Goal: Check status: Check status

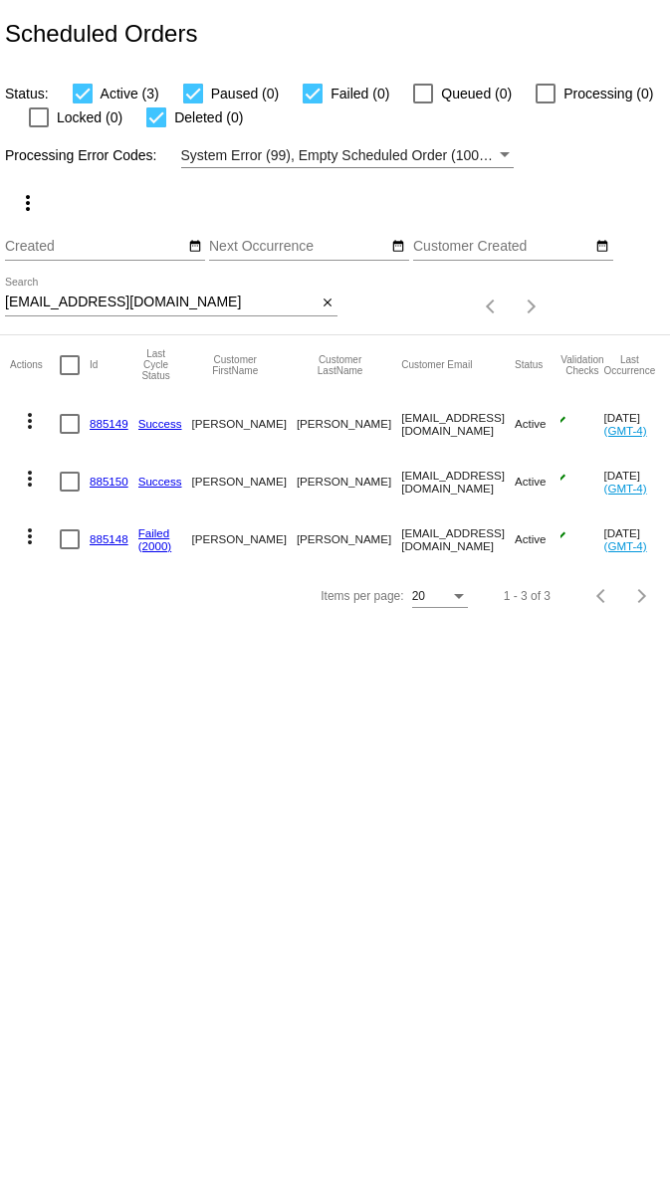
click at [109, 537] on link "885148" at bounding box center [109, 538] width 39 height 13
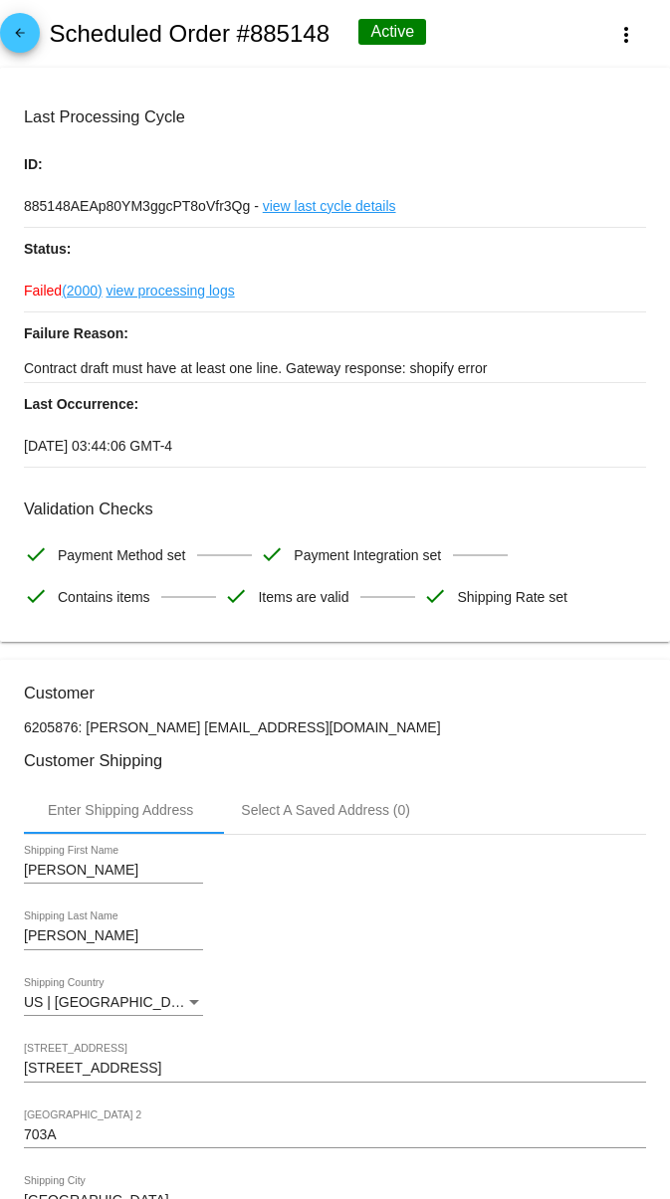
click at [180, 297] on link "view processing logs" at bounding box center [170, 291] width 128 height 42
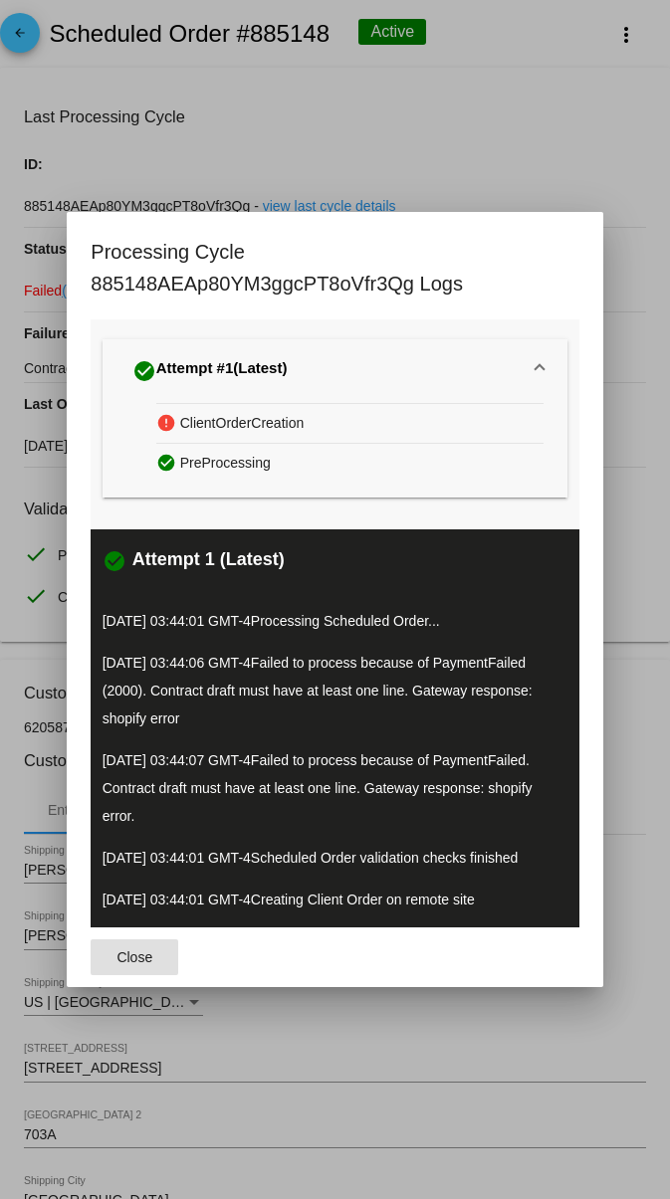
click at [554, 98] on div at bounding box center [335, 599] width 670 height 1199
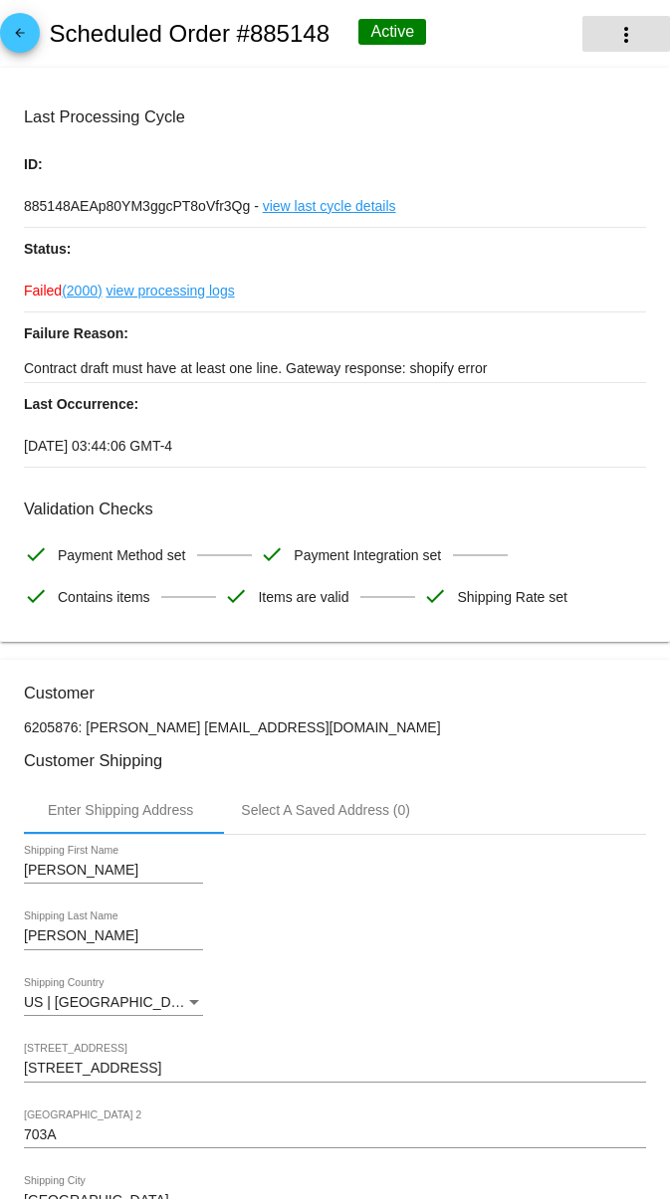
click at [629, 39] on mat-icon "more_vert" at bounding box center [626, 35] width 24 height 24
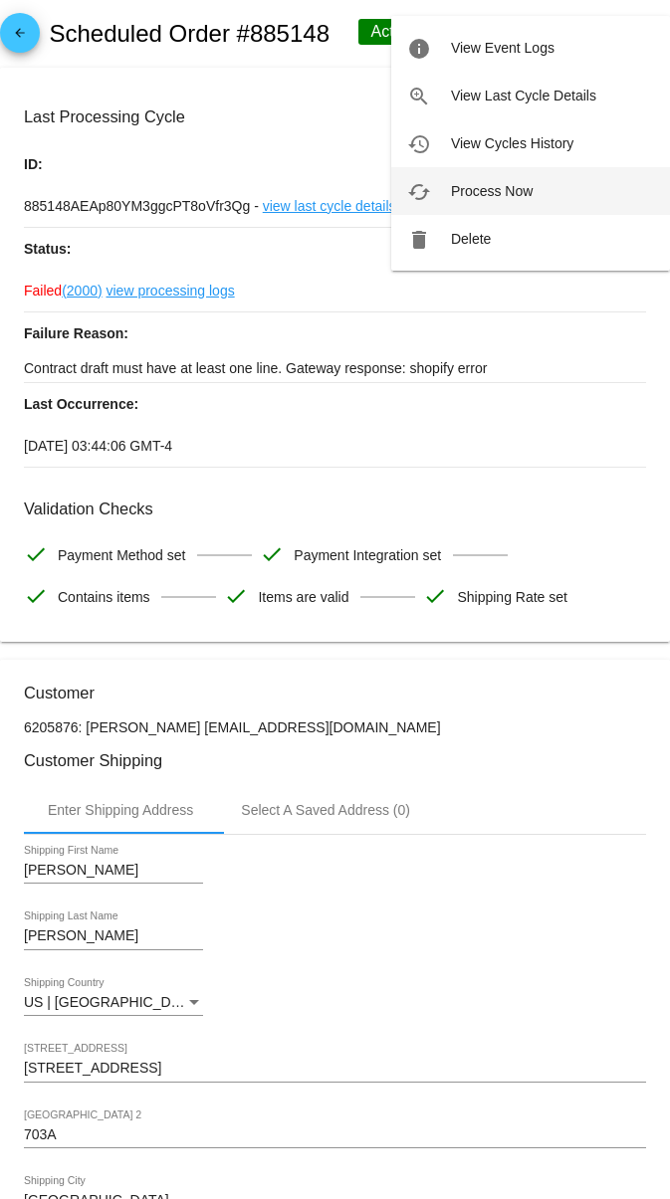
click at [533, 189] on button "cached Process Now" at bounding box center [530, 191] width 279 height 48
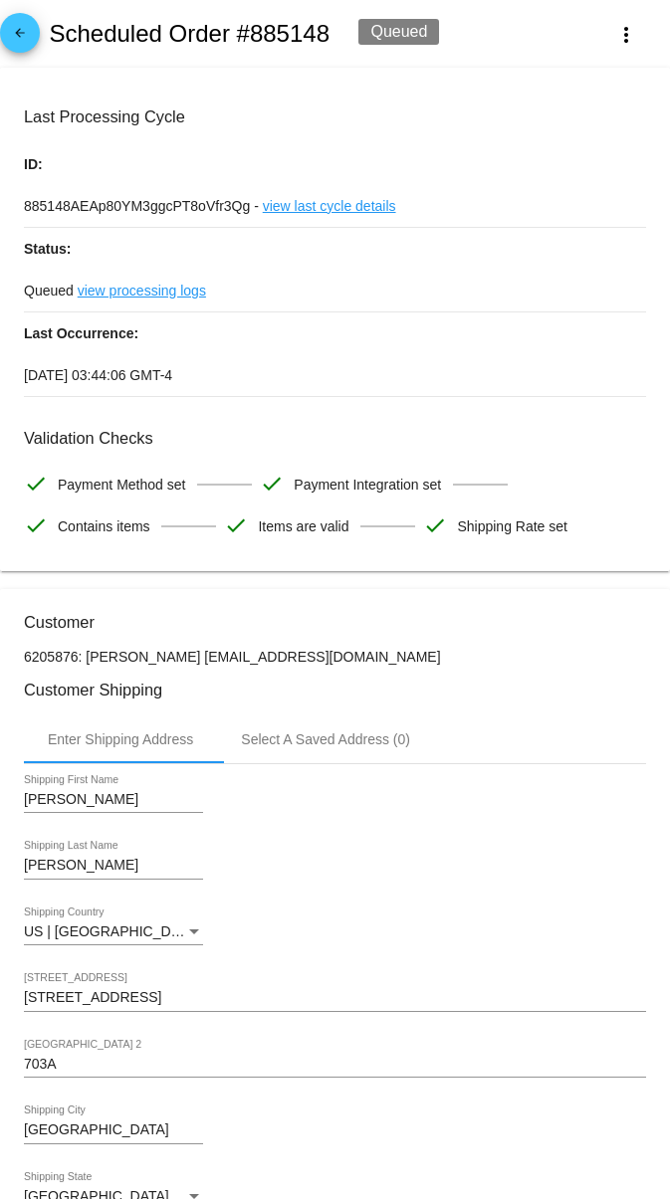
click at [183, 296] on link "view processing logs" at bounding box center [142, 291] width 128 height 42
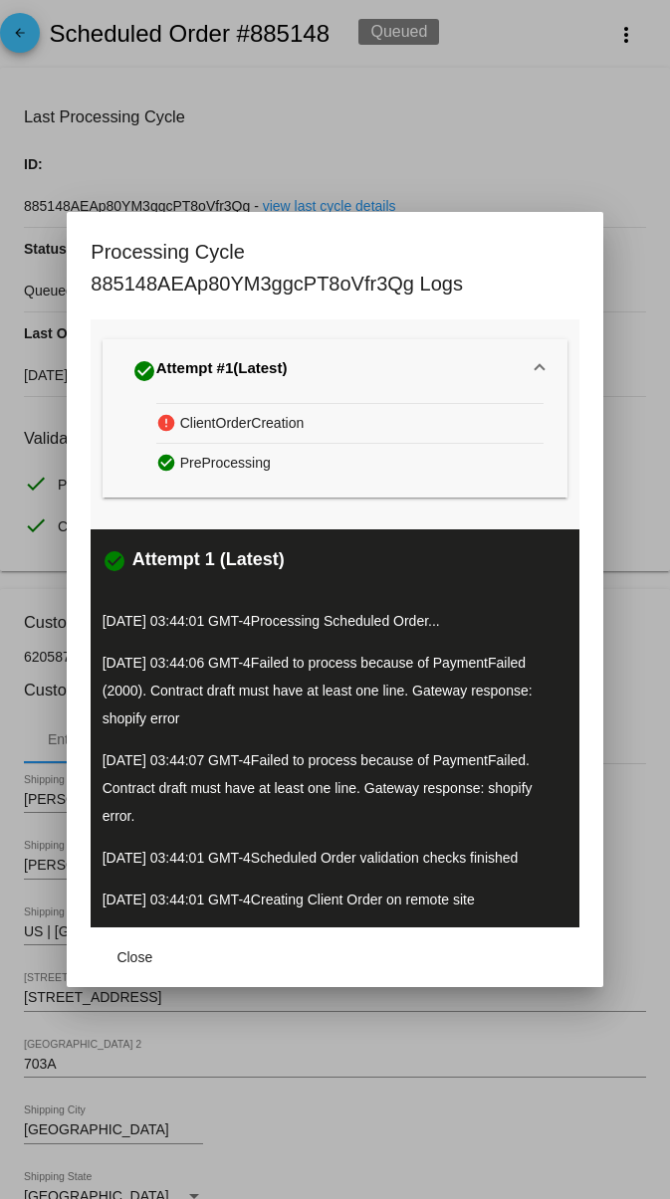
click at [558, 140] on div at bounding box center [335, 599] width 670 height 1199
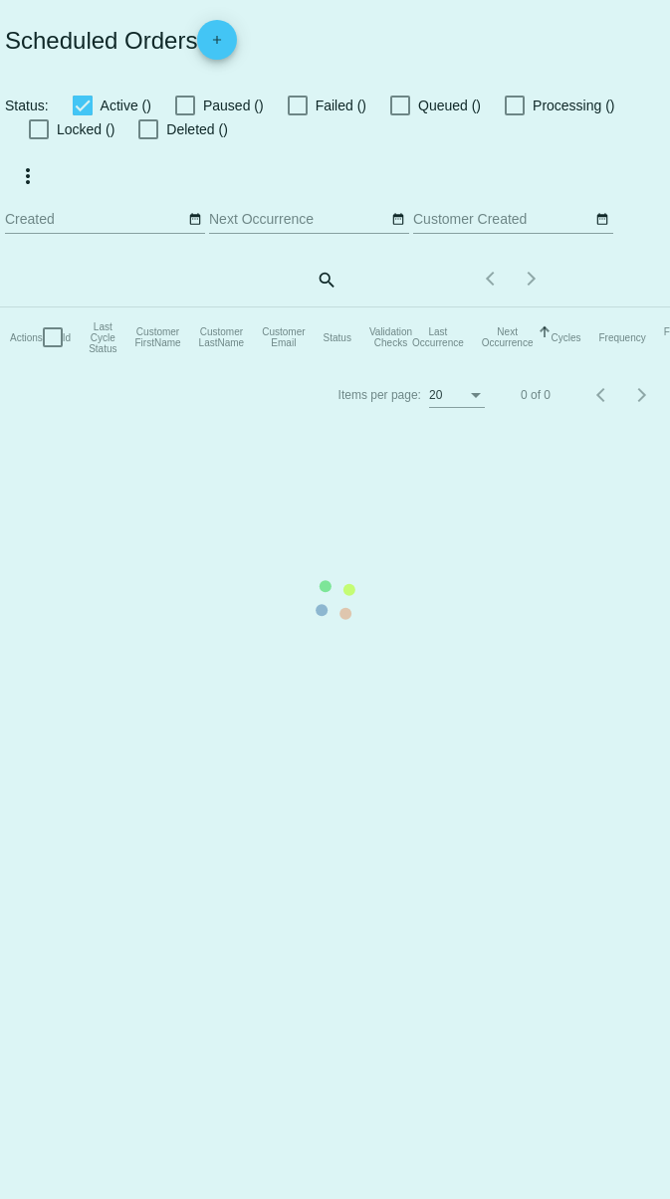
checkbox input "true"
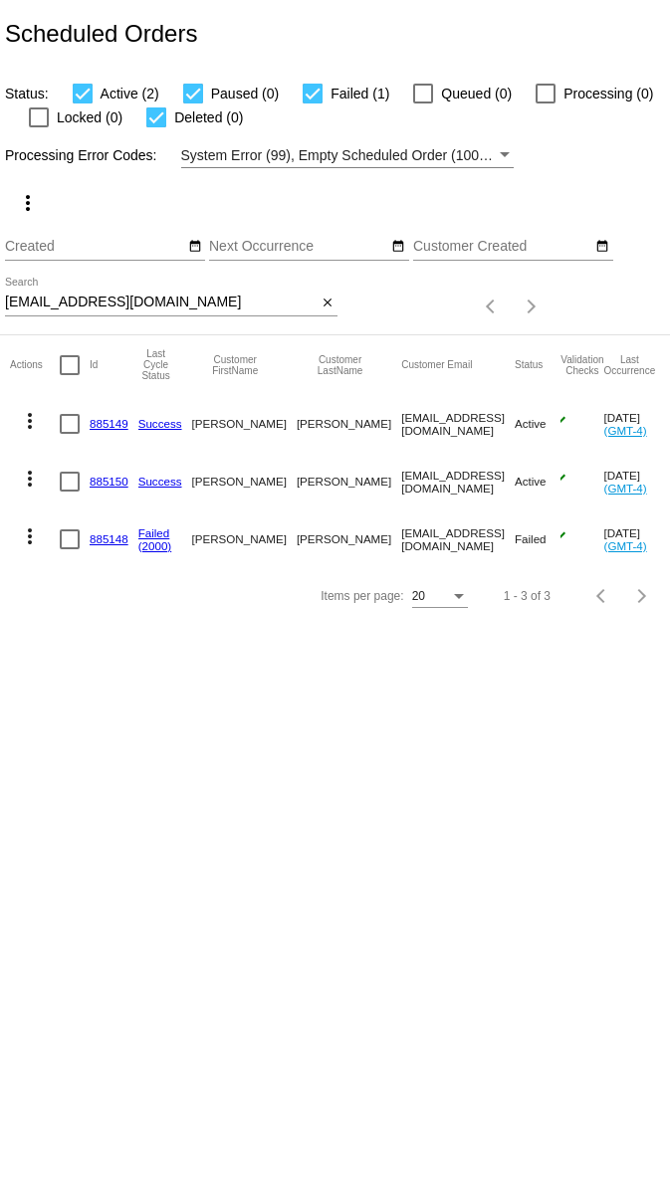
click at [90, 534] on link "885148" at bounding box center [109, 538] width 39 height 13
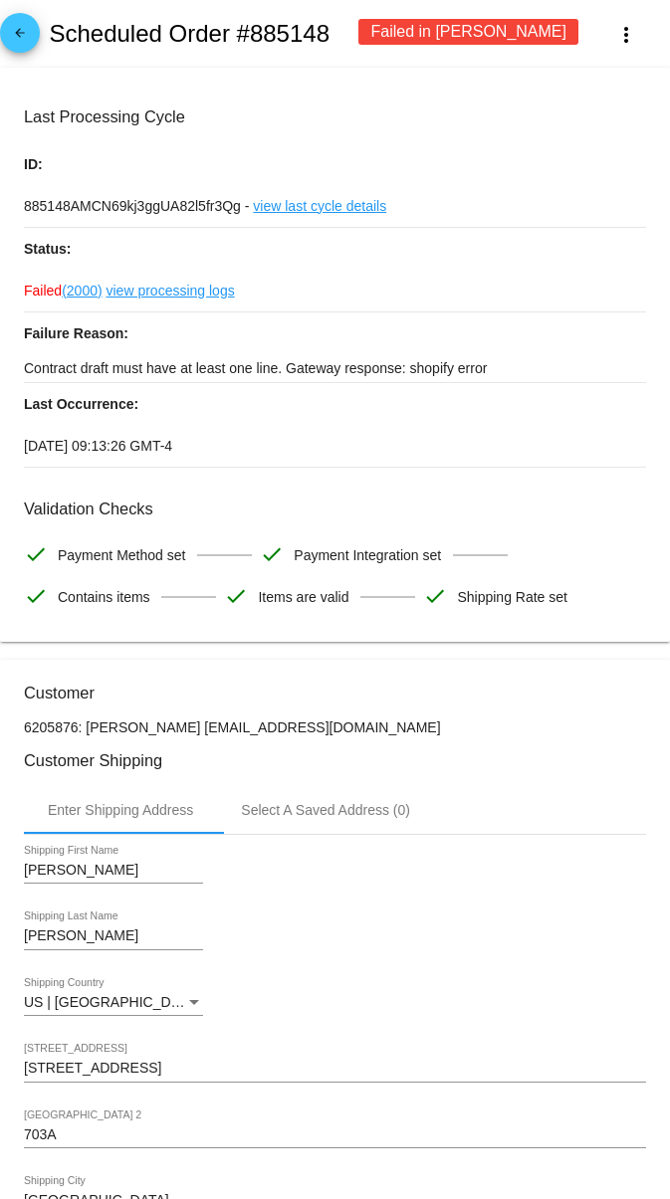
click at [485, 371] on p "Contract draft must have at least one line. Gateway response: shopify error" at bounding box center [335, 368] width 622 height 28
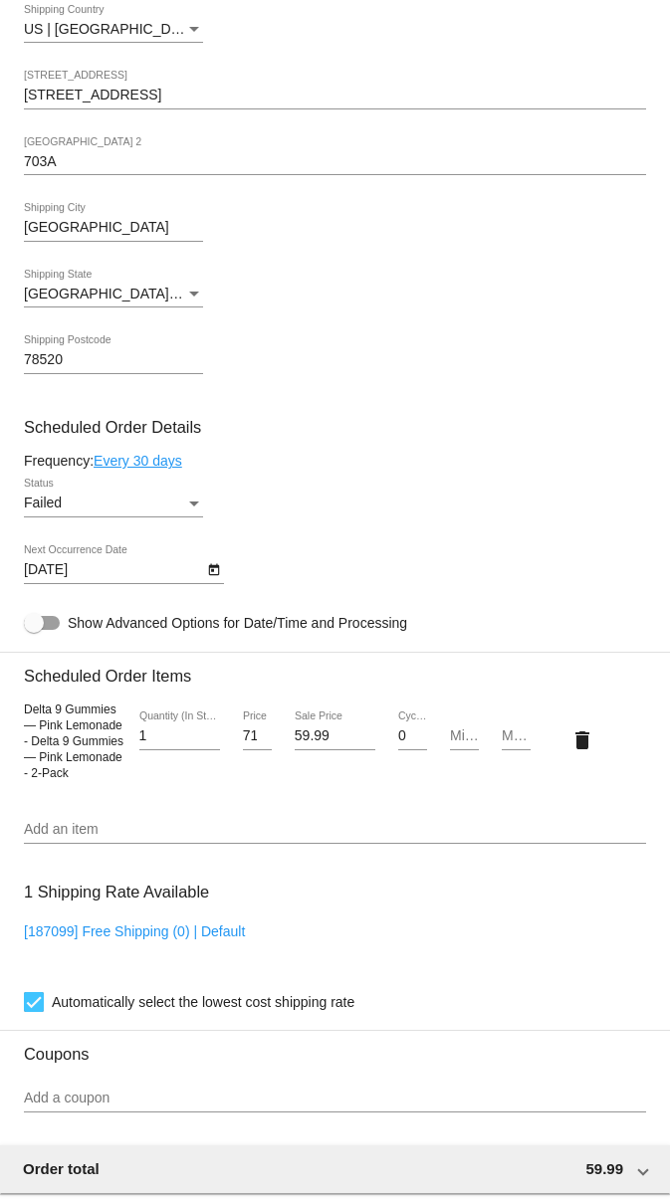
scroll to position [1022, 0]
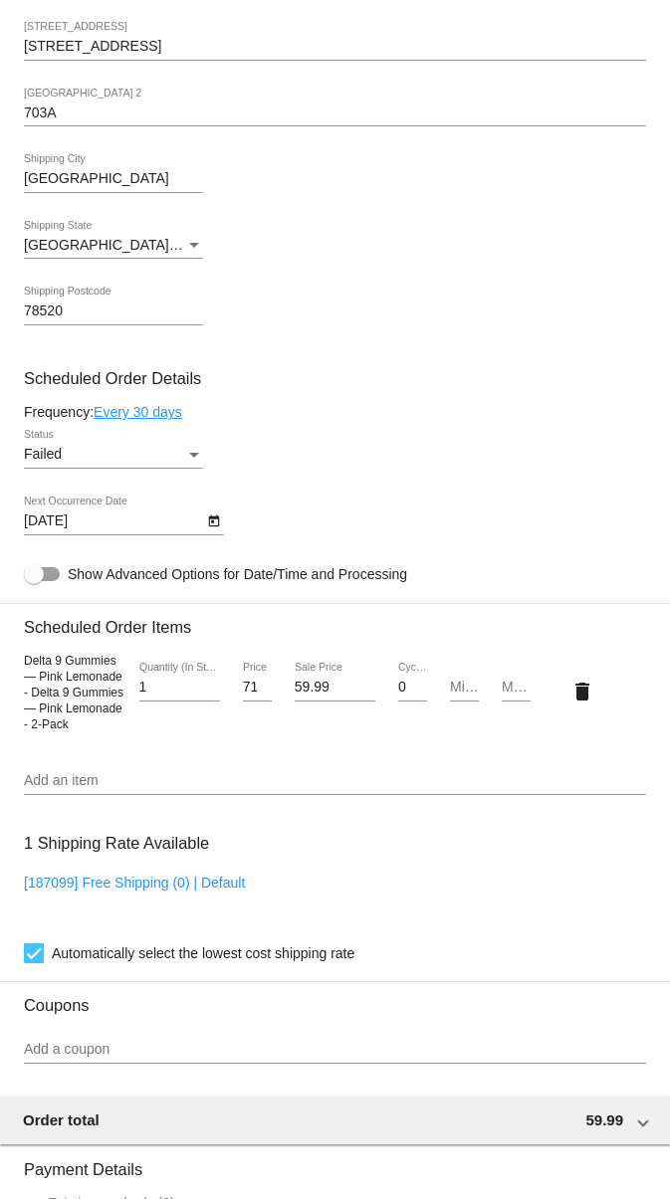
click at [197, 446] on div "Failed Status" at bounding box center [113, 449] width 179 height 39
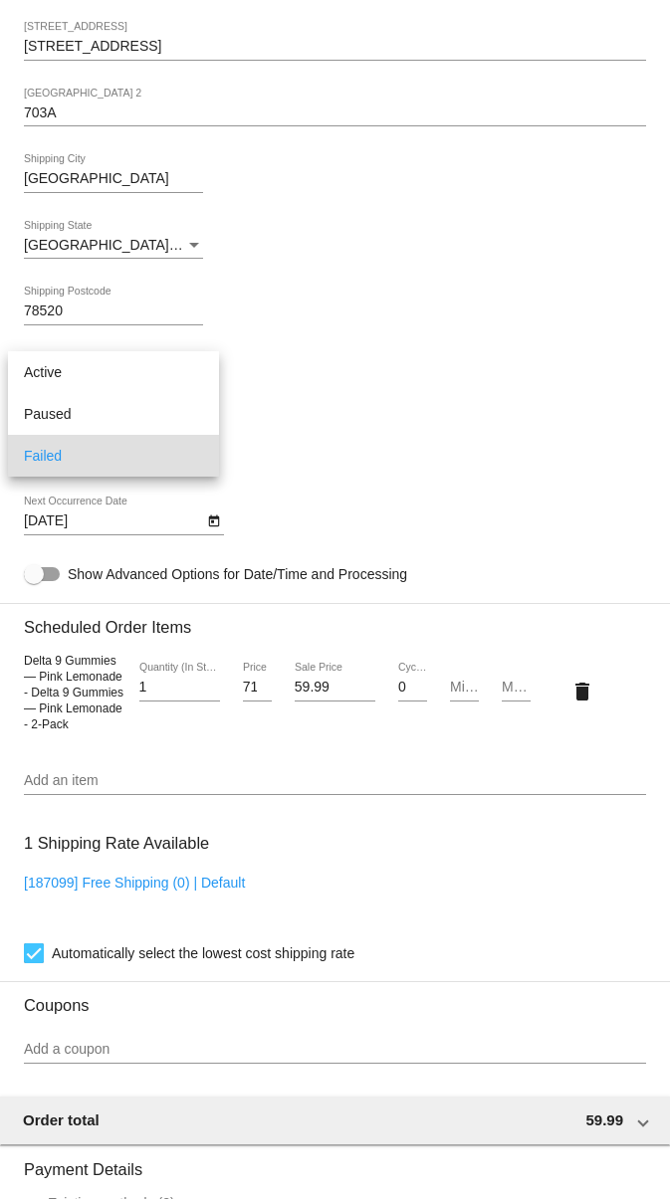
click at [197, 446] on span "Failed" at bounding box center [113, 456] width 179 height 42
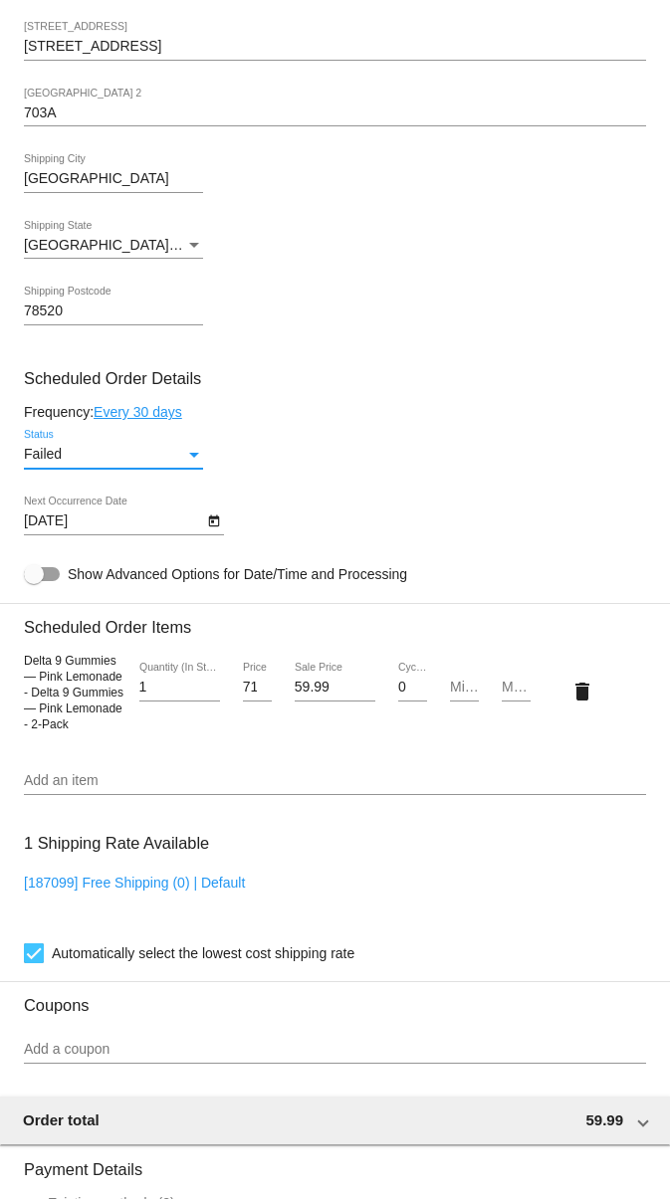
click at [299, 449] on div "Failed Status" at bounding box center [335, 458] width 622 height 57
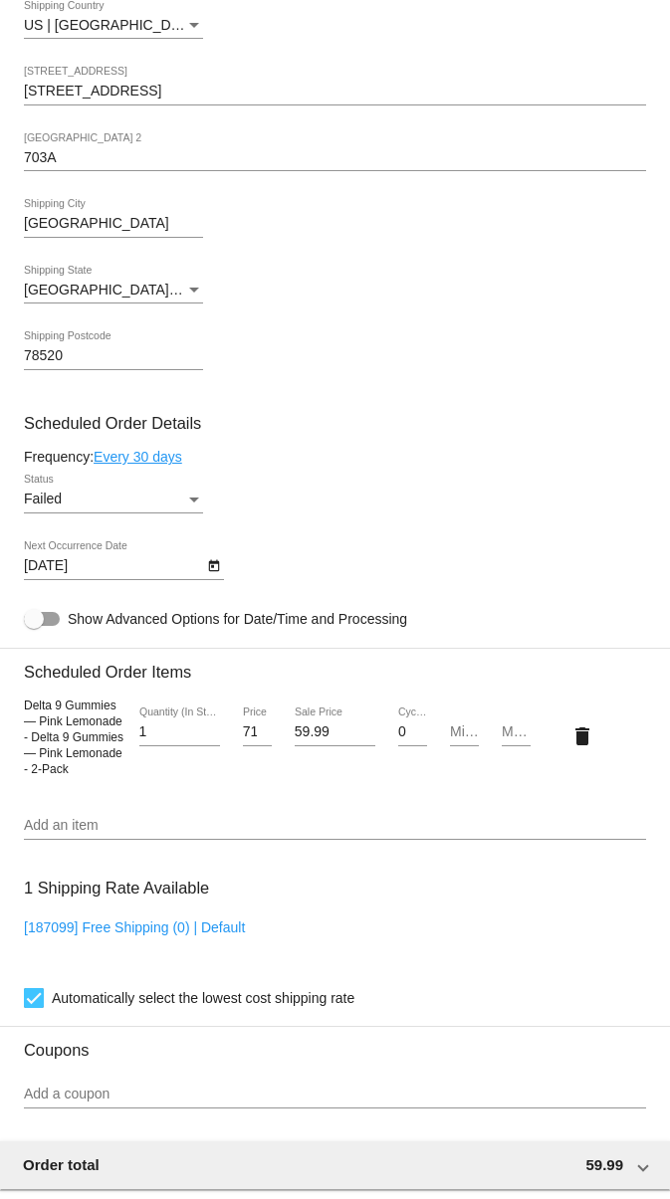
scroll to position [792, 0]
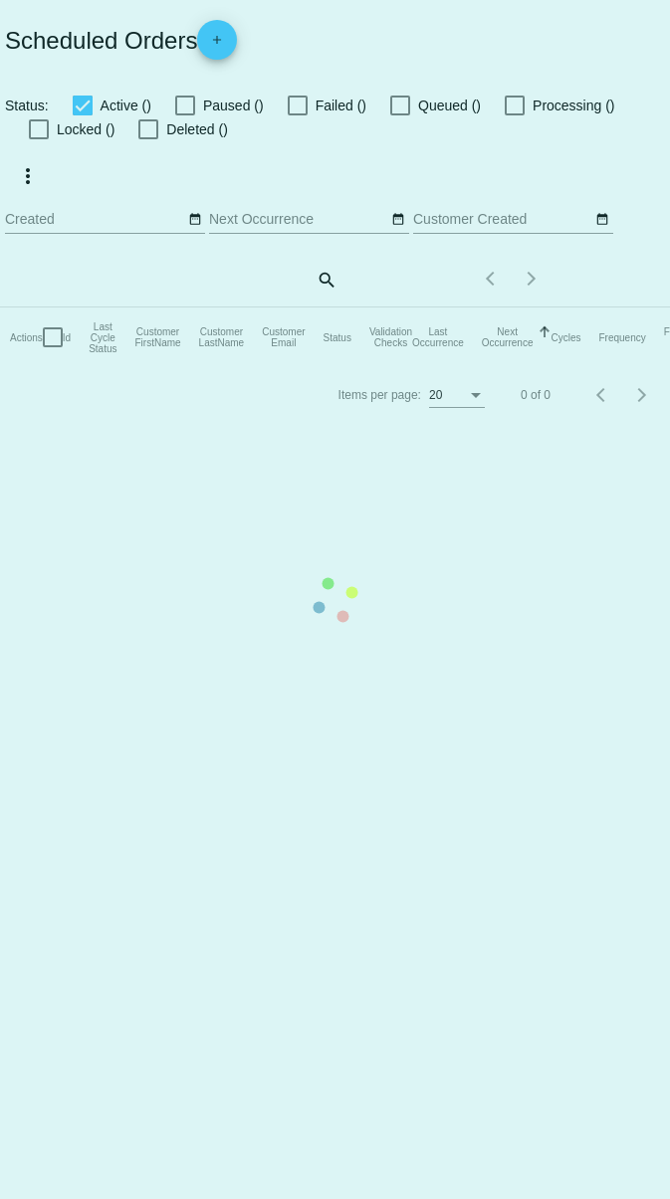
checkbox input "true"
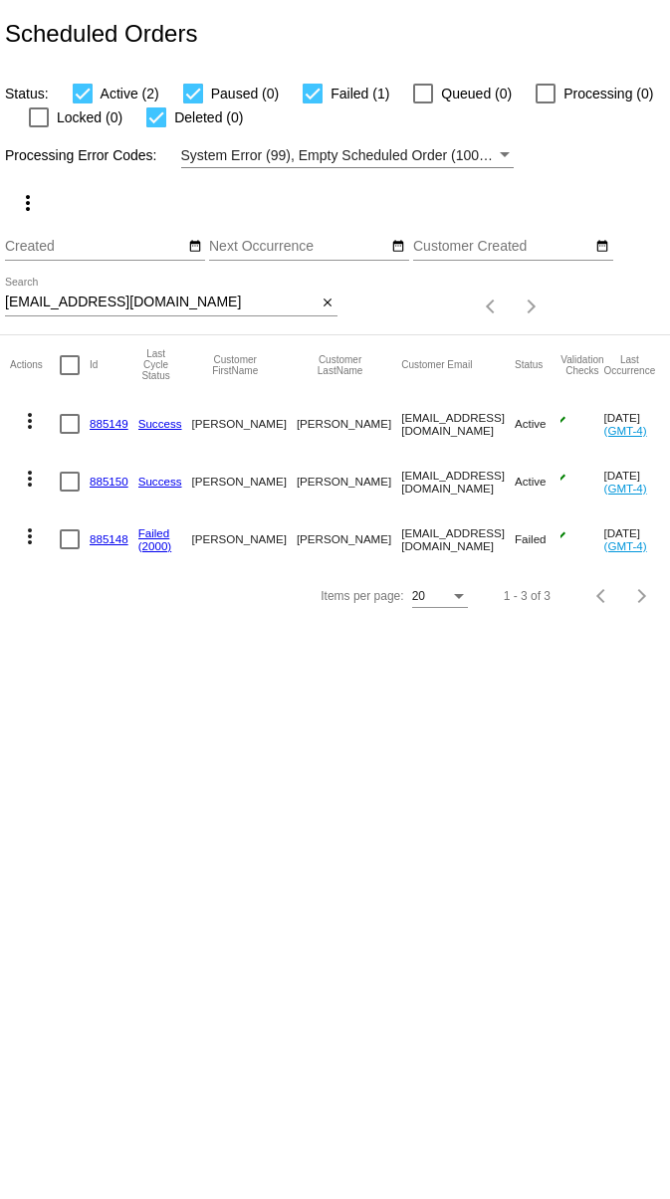
click at [104, 478] on link "885150" at bounding box center [109, 481] width 39 height 13
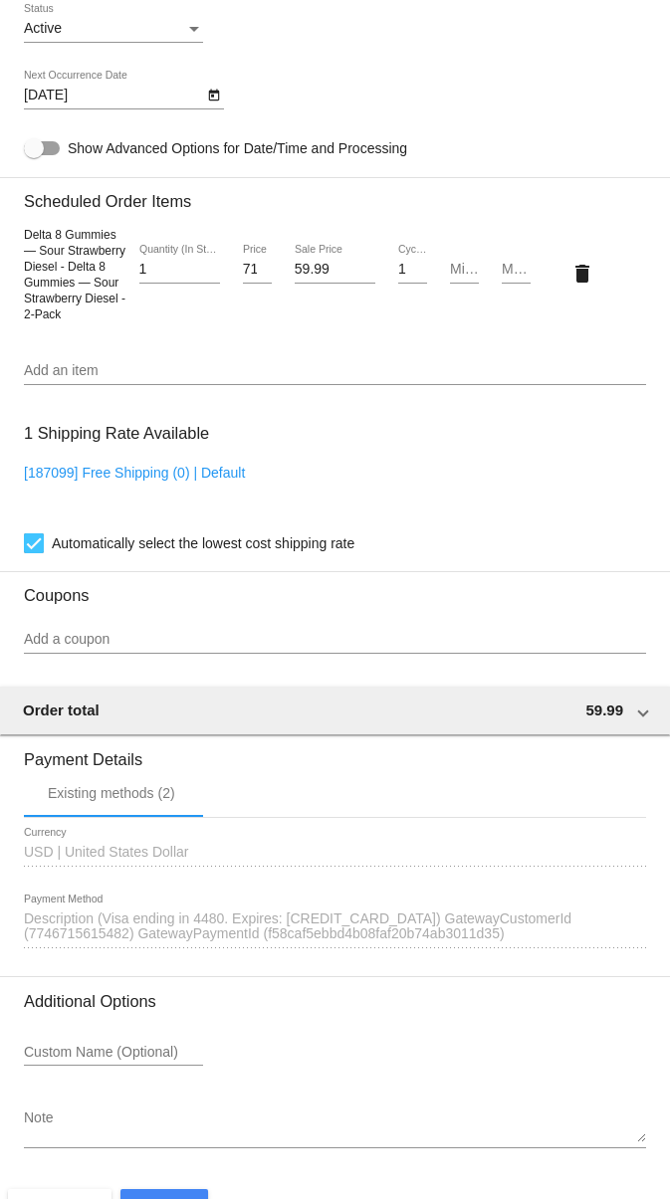
scroll to position [1436, 0]
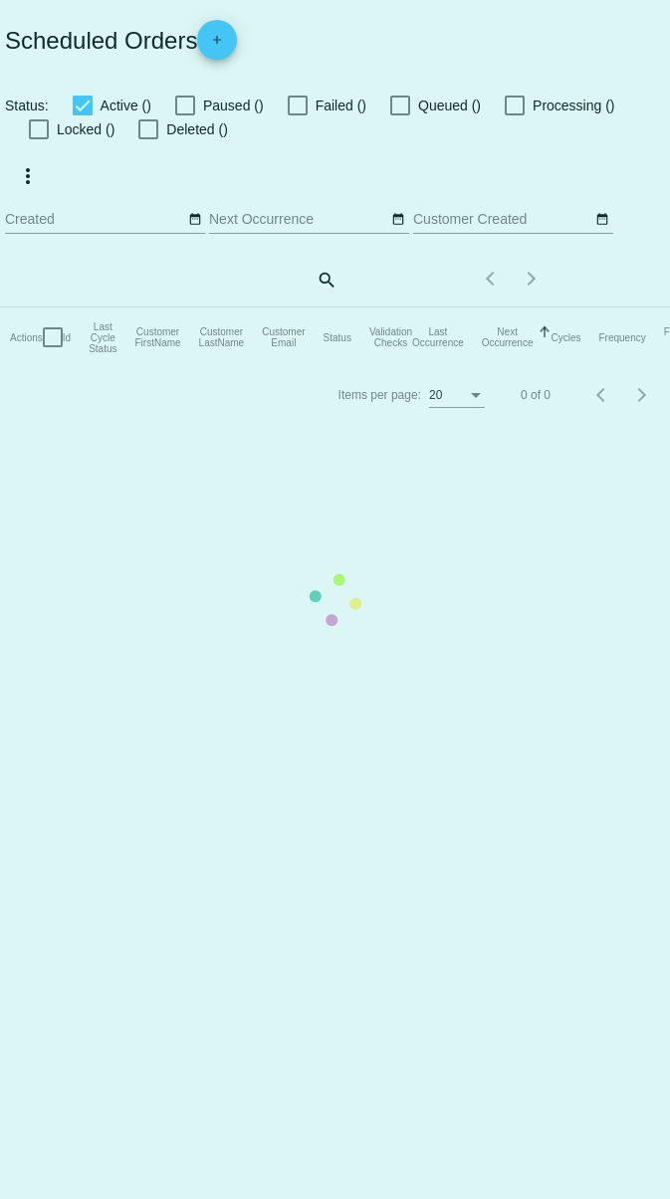
checkbox input "true"
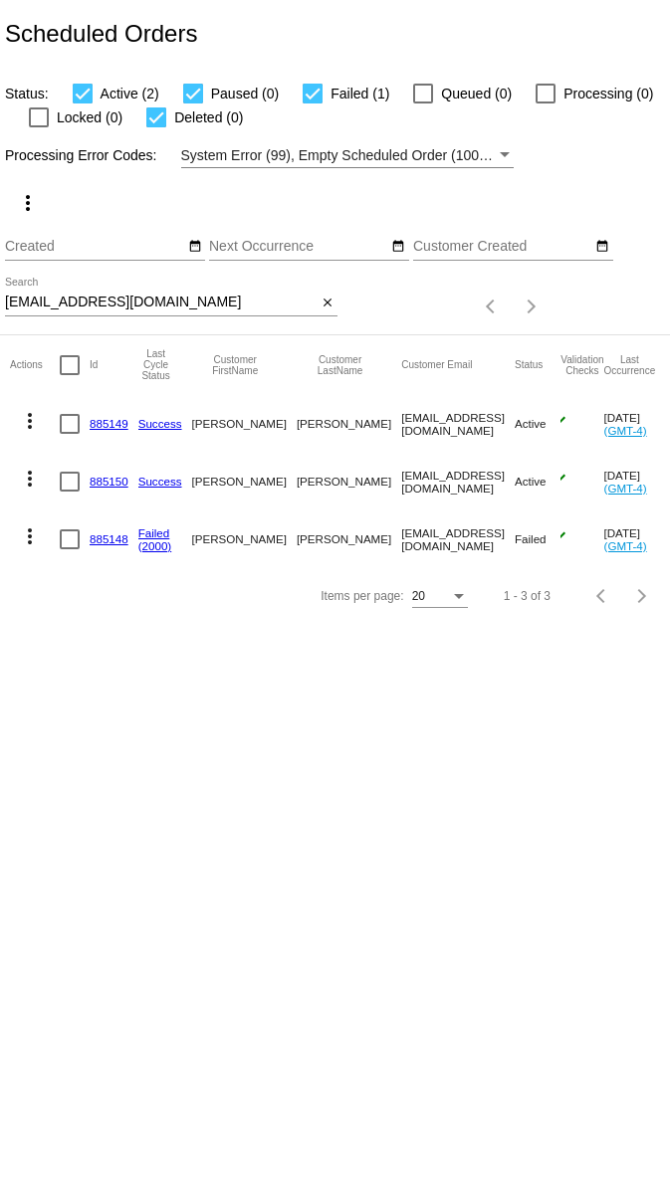
click at [103, 536] on link "885148" at bounding box center [109, 538] width 39 height 13
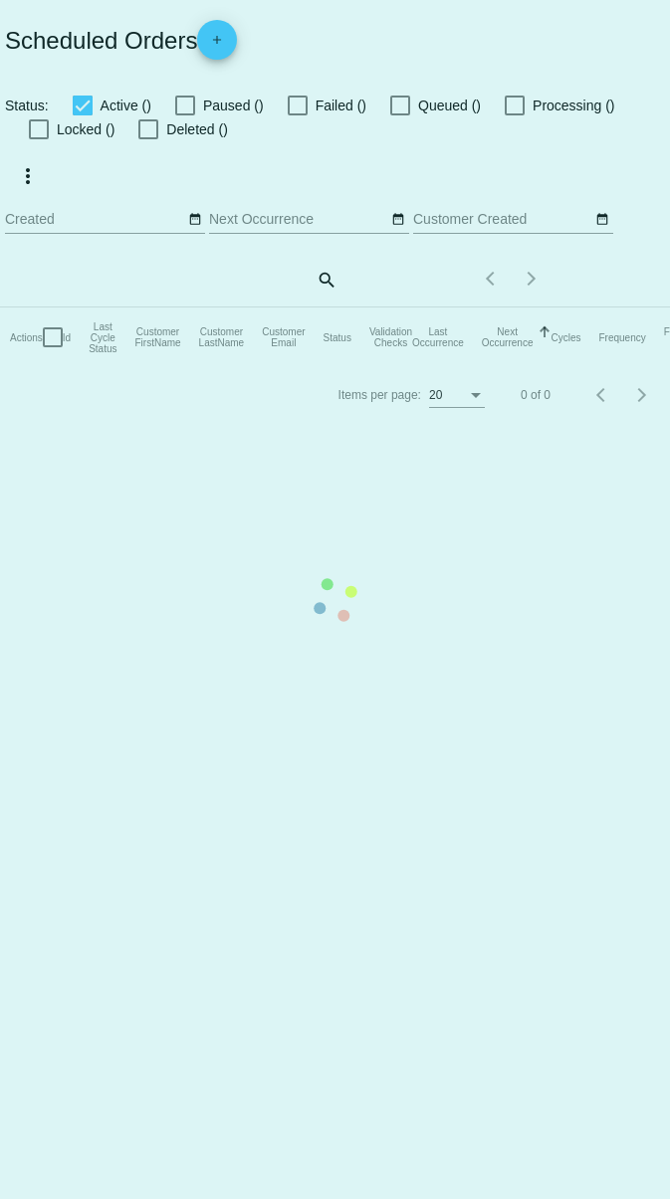
checkbox input "true"
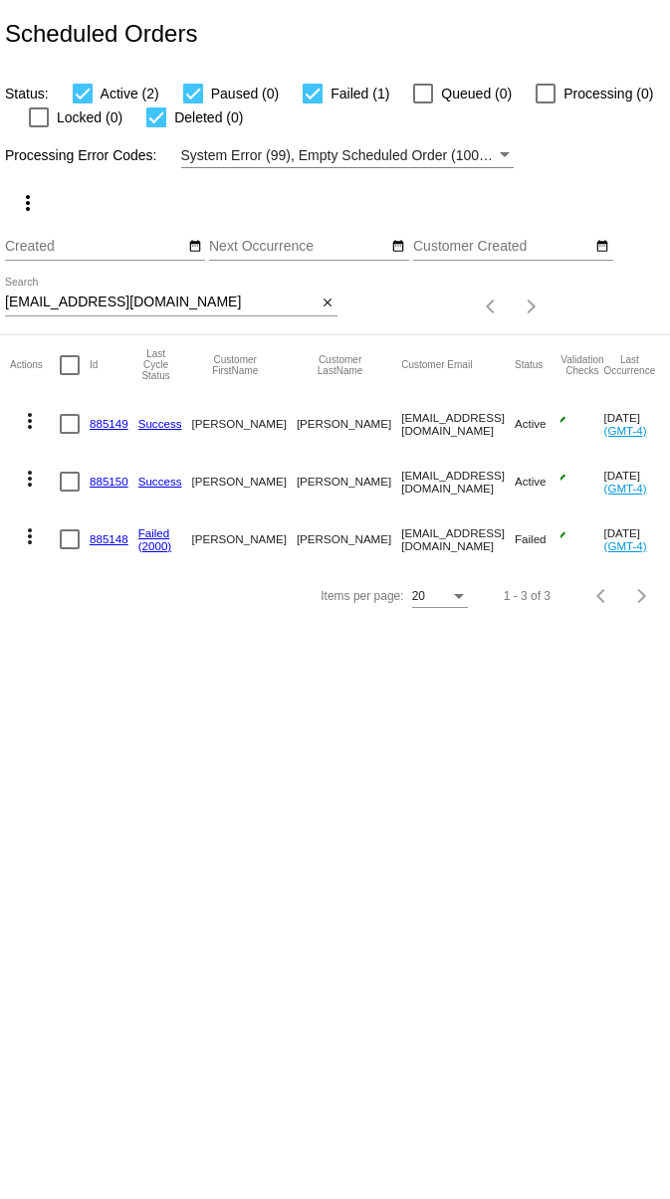
click at [109, 486] on link "885150" at bounding box center [109, 481] width 39 height 13
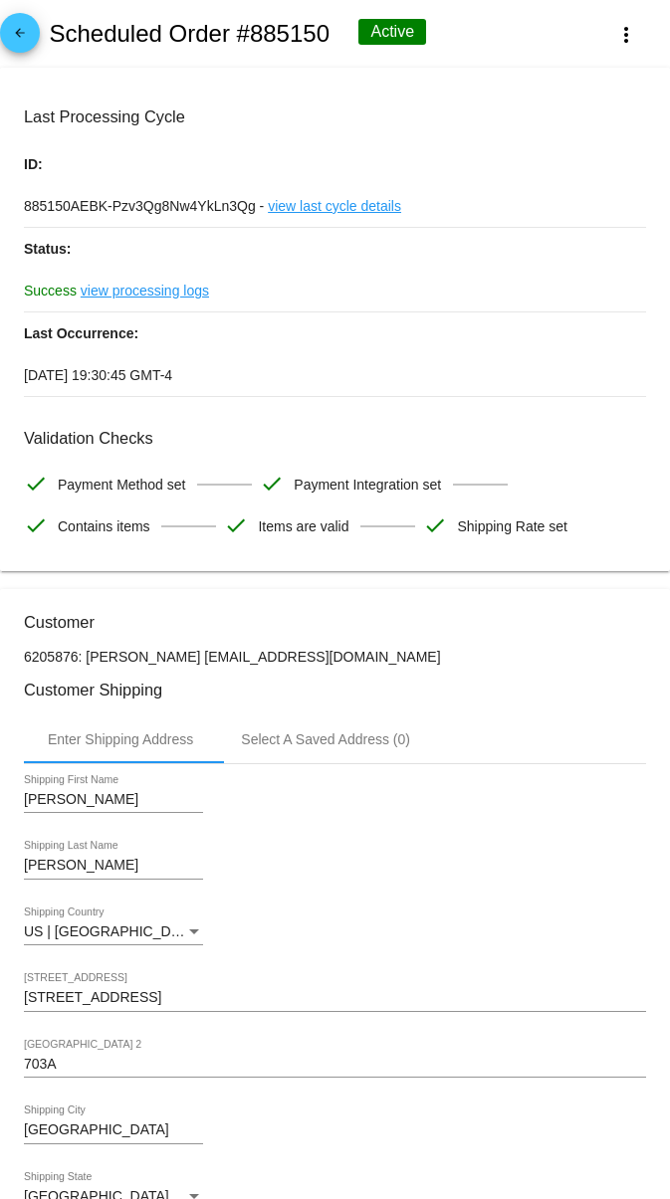
click at [162, 288] on link "view processing logs" at bounding box center [145, 291] width 128 height 42
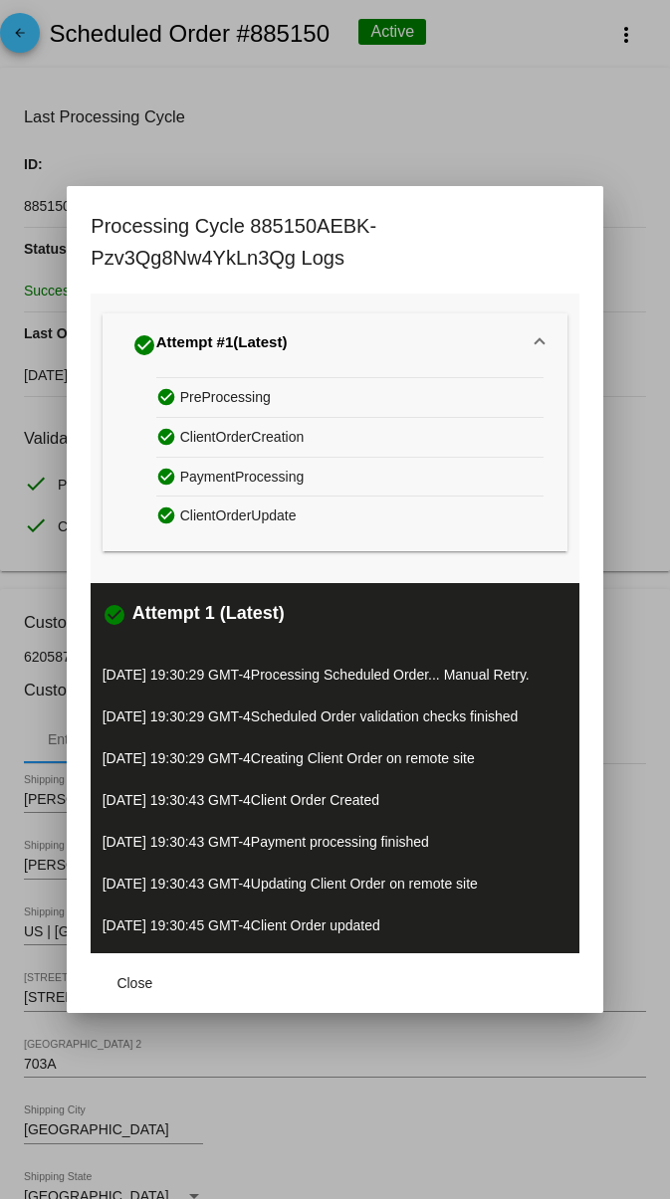
click at [473, 171] on div at bounding box center [335, 599] width 670 height 1199
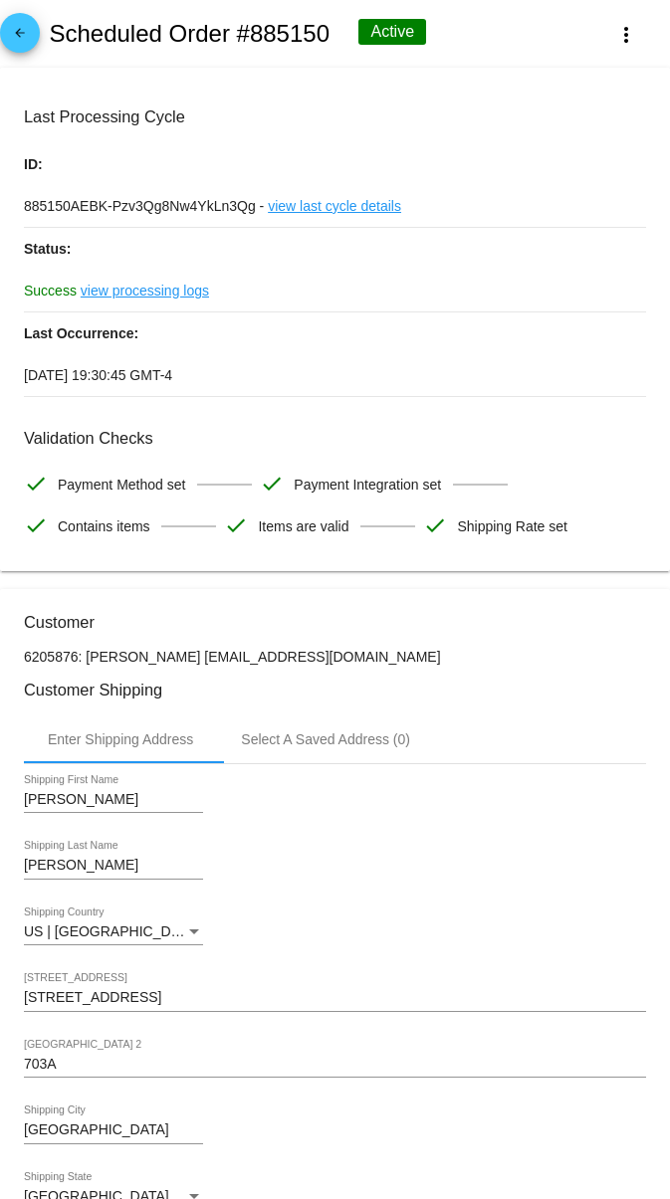
click at [383, 329] on p "Last Occurrence:" at bounding box center [335, 333] width 622 height 42
click at [15, 30] on mat-icon "arrow_back" at bounding box center [20, 38] width 24 height 24
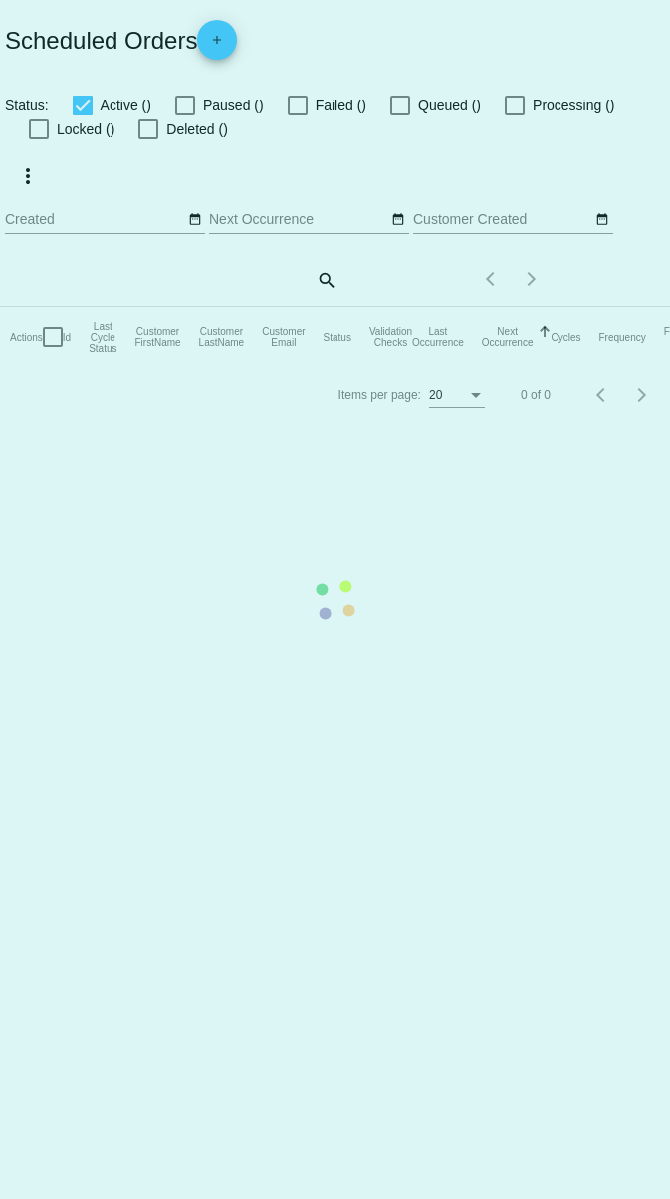
checkbox input "true"
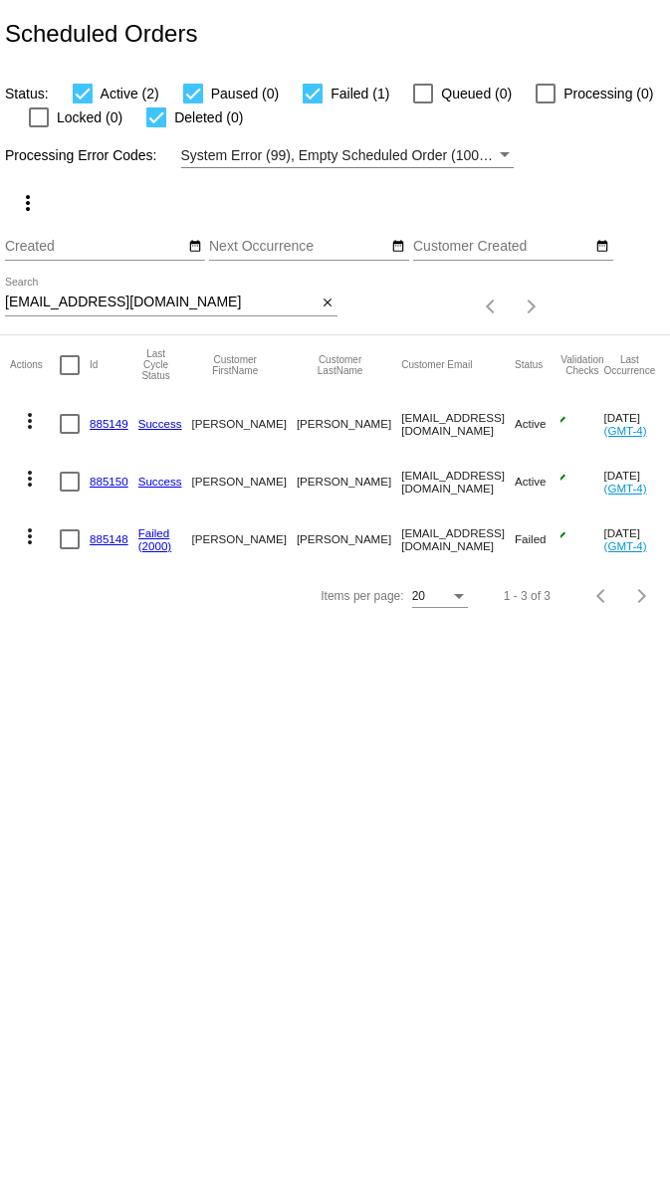
click at [100, 419] on link "885149" at bounding box center [109, 423] width 39 height 13
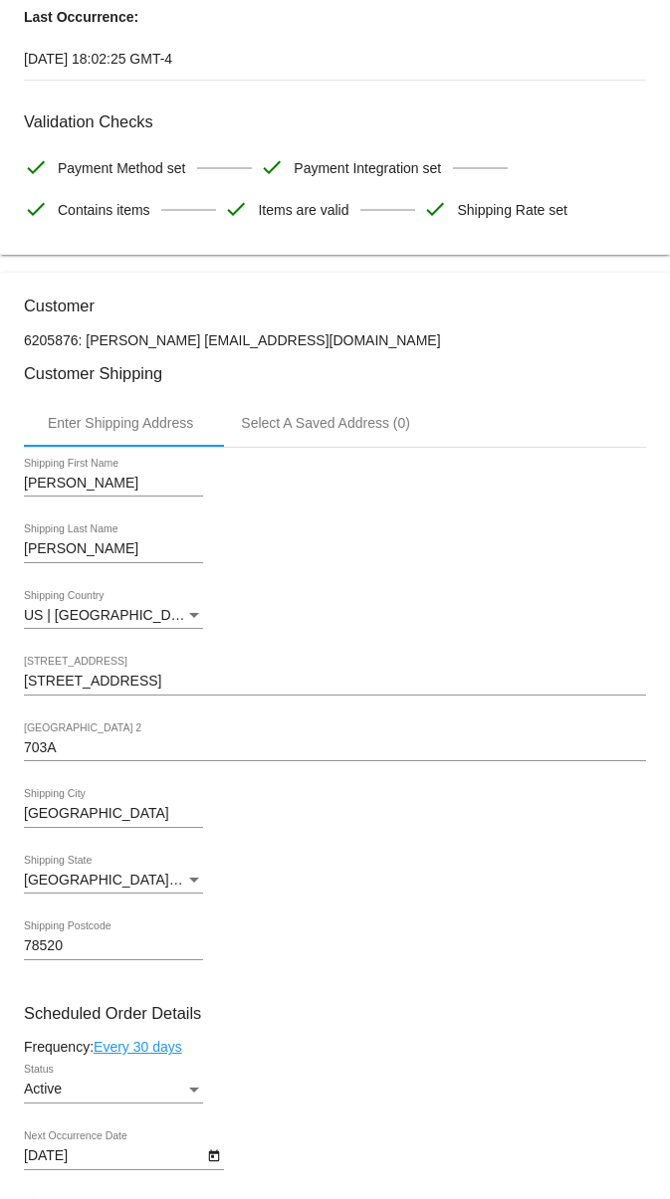
scroll to position [623, 0]
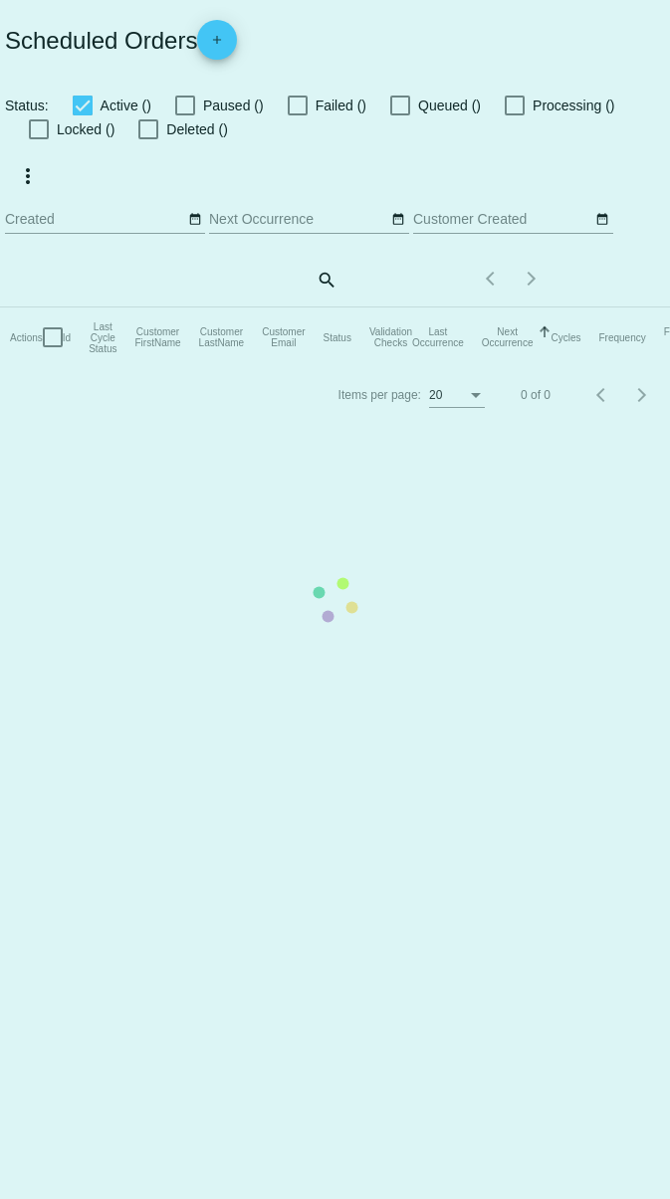
checkbox input "true"
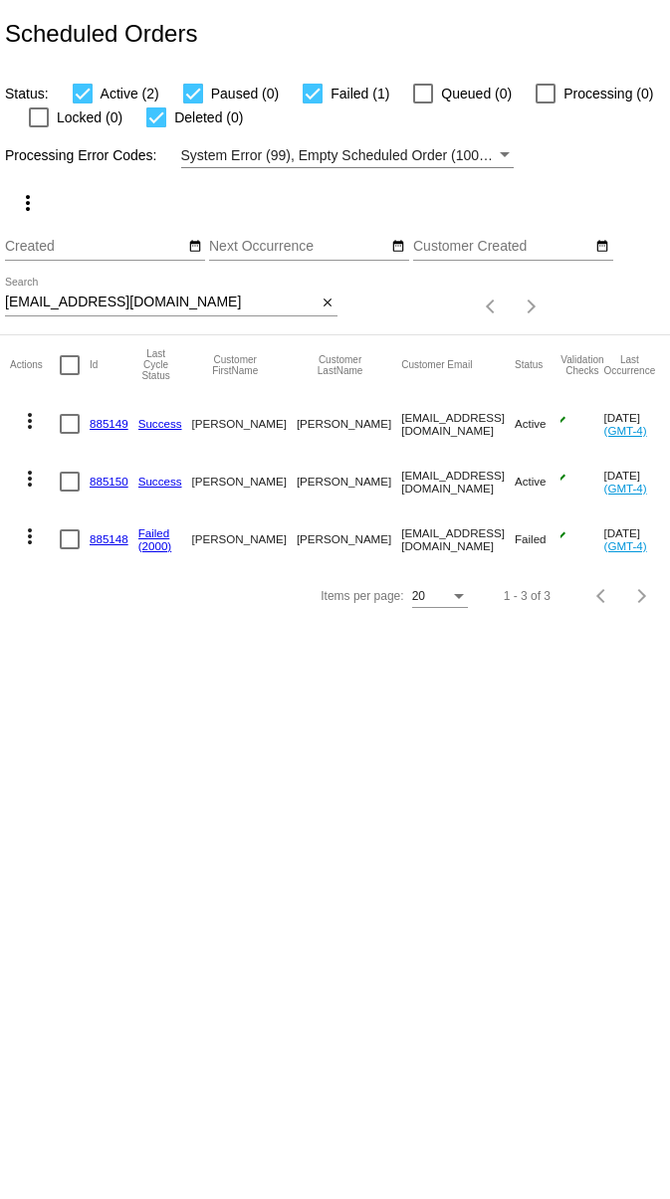
click at [116, 485] on link "885150" at bounding box center [109, 481] width 39 height 13
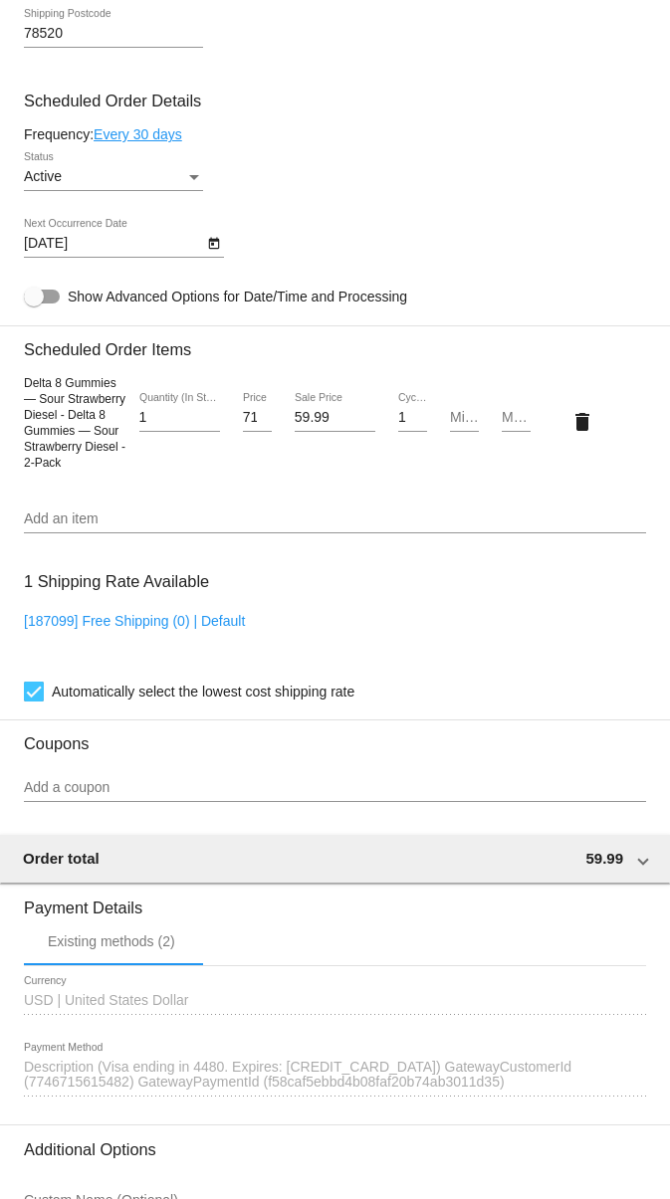
scroll to position [1230, 0]
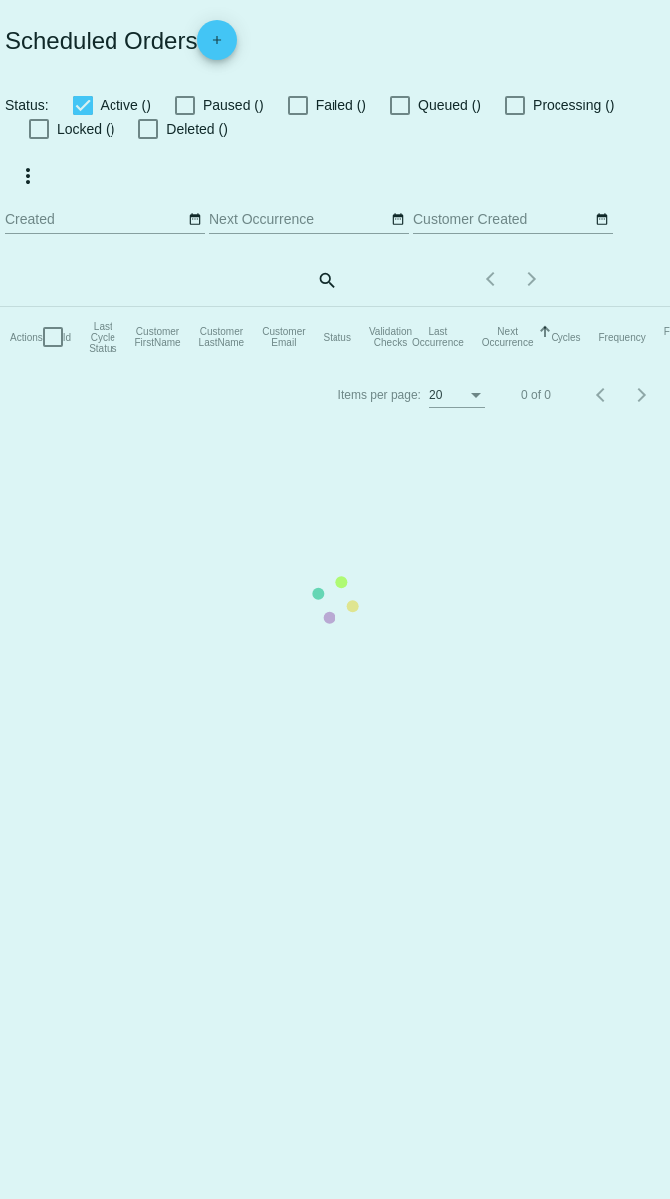
checkbox input "true"
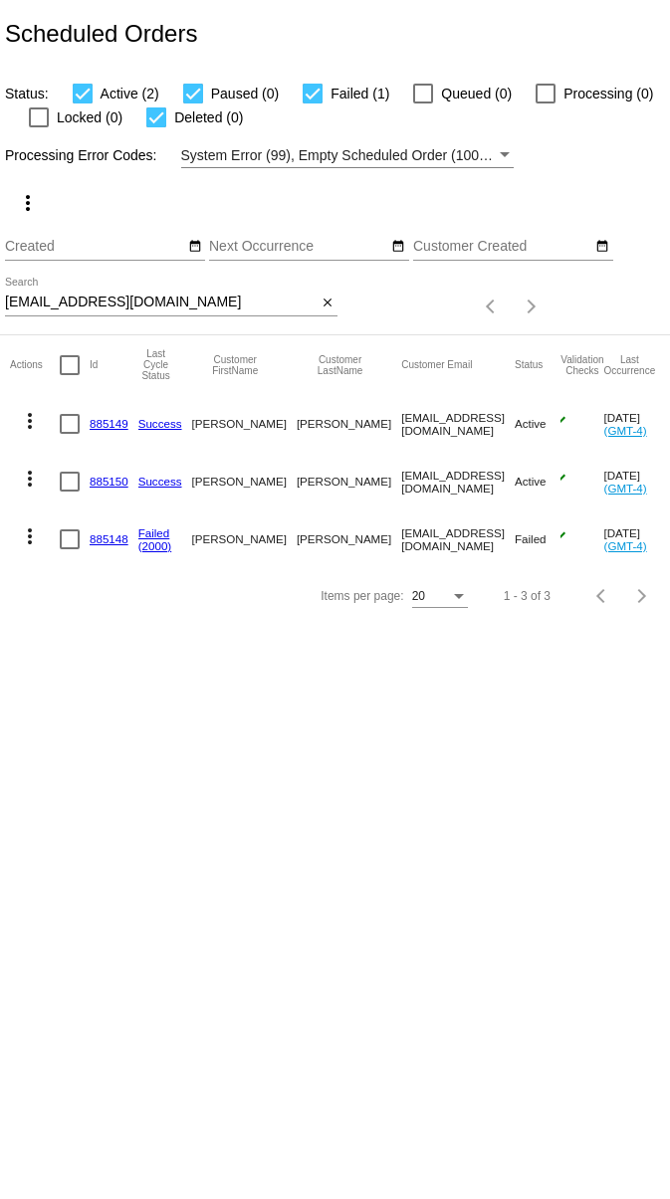
click at [108, 533] on link "885148" at bounding box center [109, 538] width 39 height 13
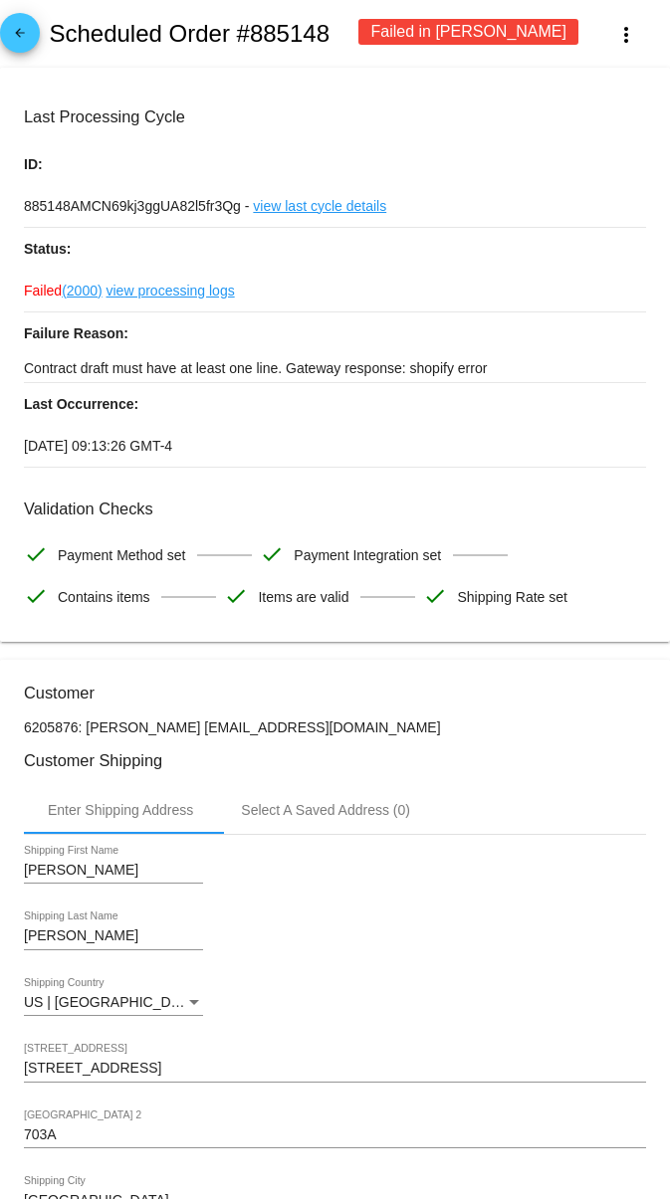
click at [444, 35] on div "Failed in Dunning" at bounding box center [468, 32] width 220 height 26
click at [610, 42] on button "more_vert" at bounding box center [626, 34] width 88 height 36
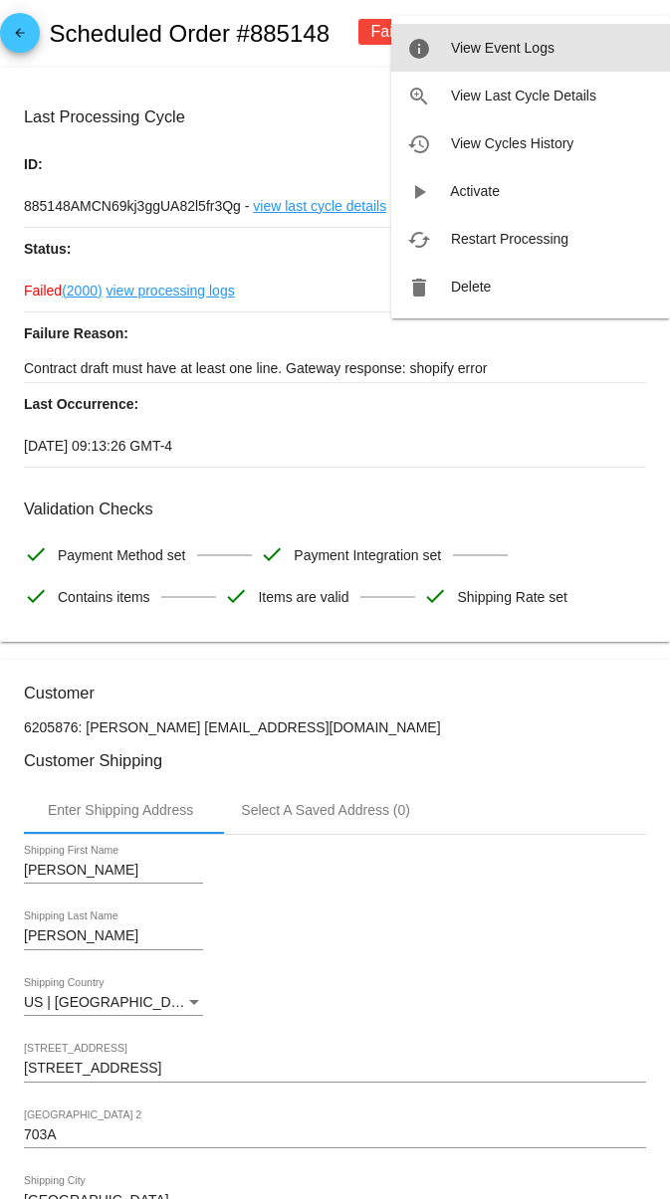
click at [610, 42] on button "info View Event Logs" at bounding box center [530, 48] width 279 height 48
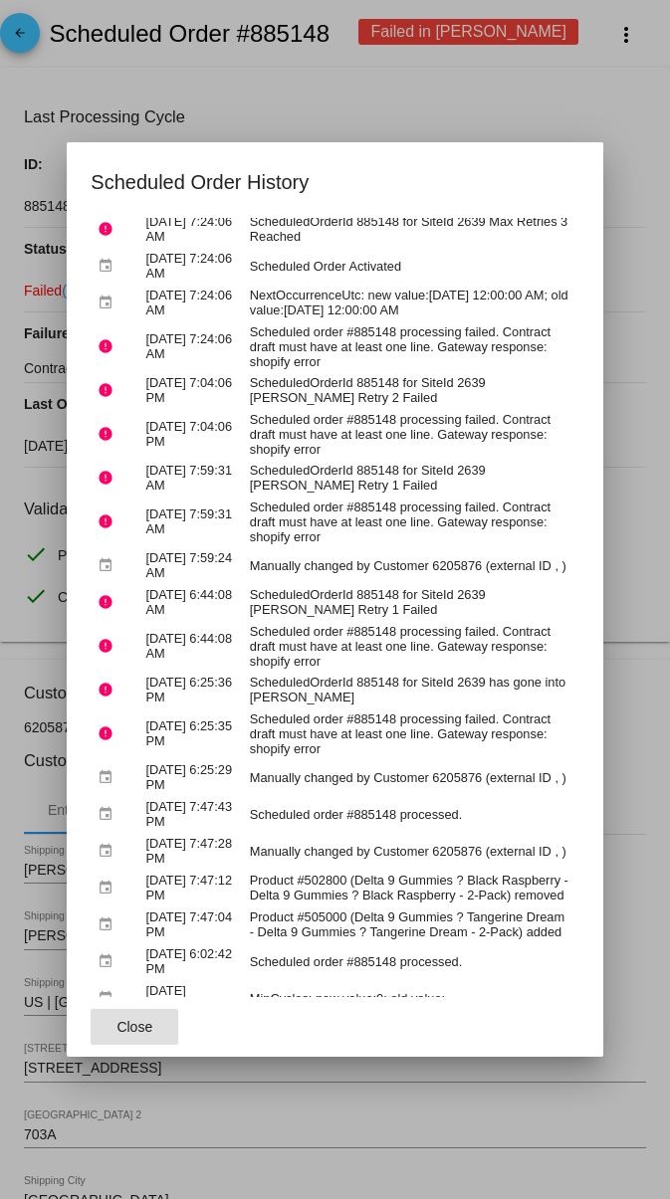
scroll to position [944, 42]
